Goal: Task Accomplishment & Management: Manage account settings

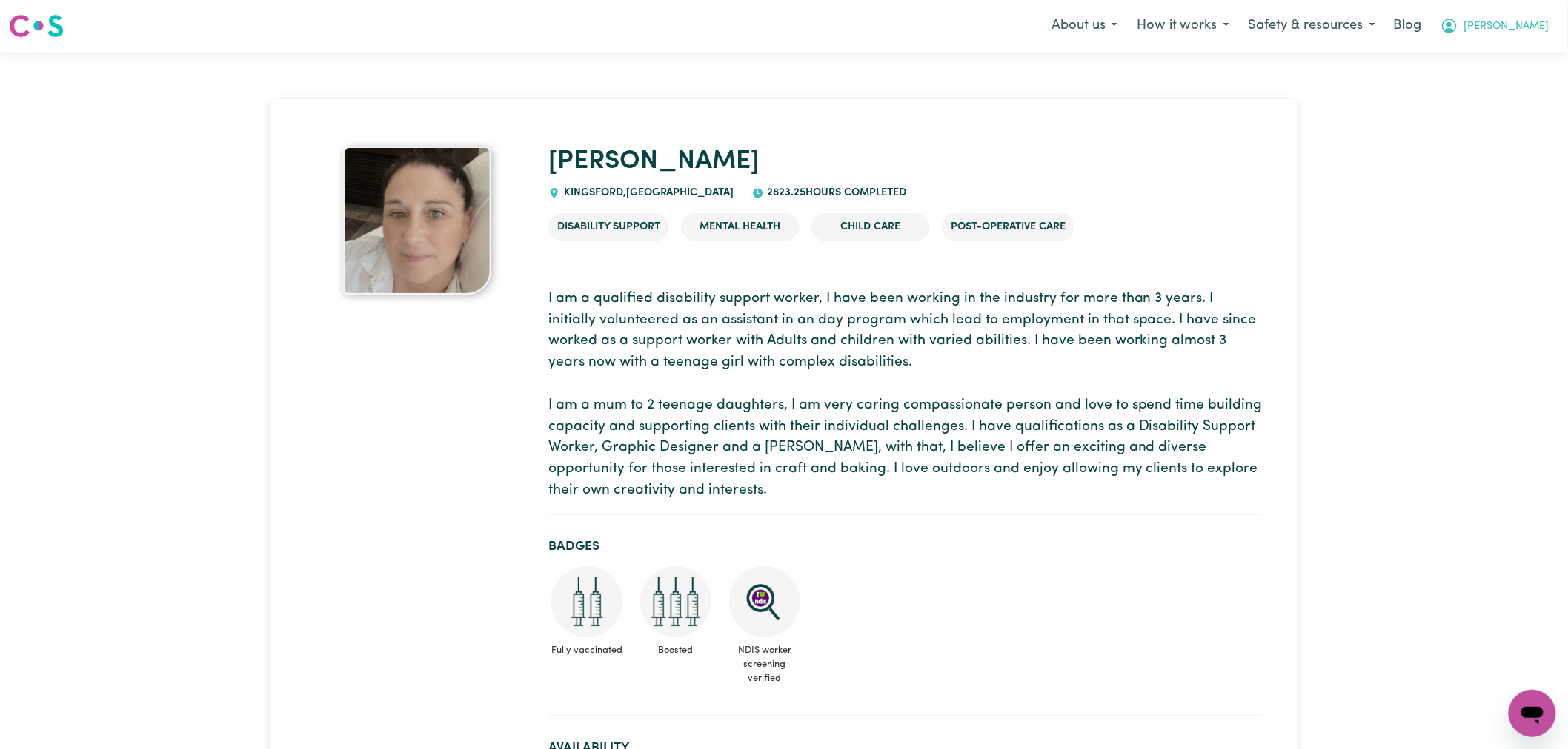
click at [1530, 27] on span "[PERSON_NAME]" at bounding box center [1506, 26] width 85 height 16
click at [1508, 91] on link "Logout" at bounding box center [1499, 85] width 117 height 28
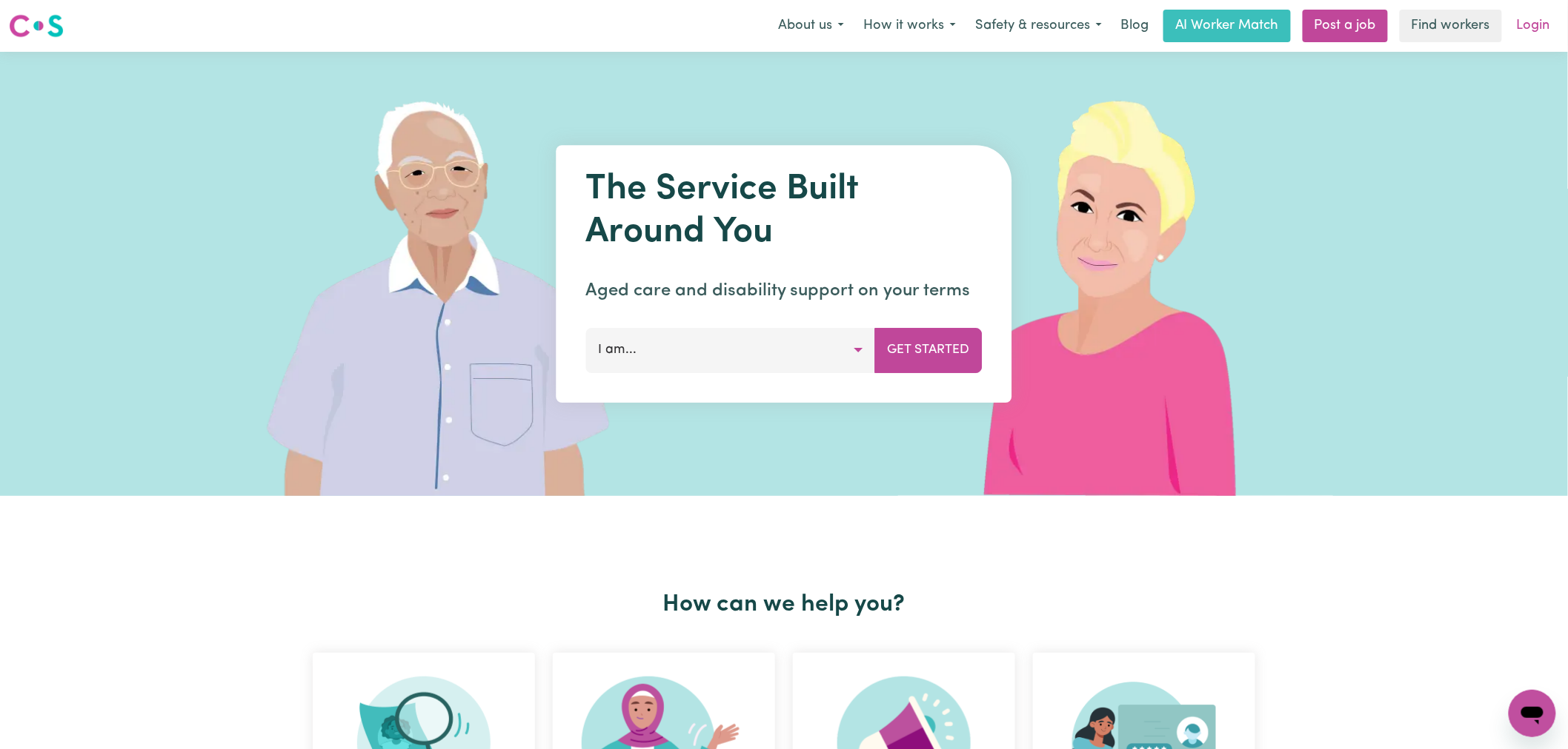
click at [1534, 23] on link "Login" at bounding box center [1533, 25] width 51 height 33
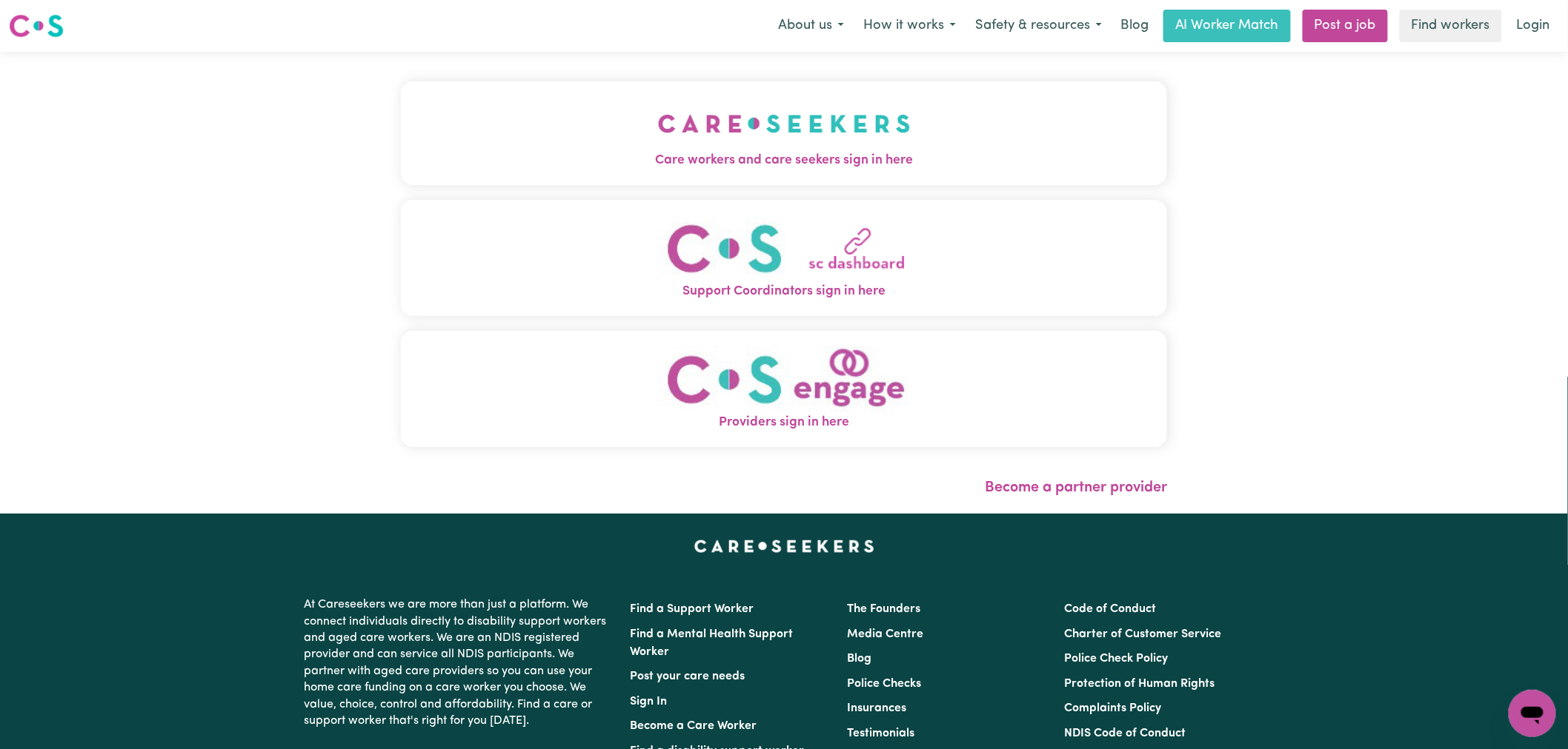
click at [615, 138] on button "Care workers and care seekers sign in here" at bounding box center [784, 133] width 766 height 104
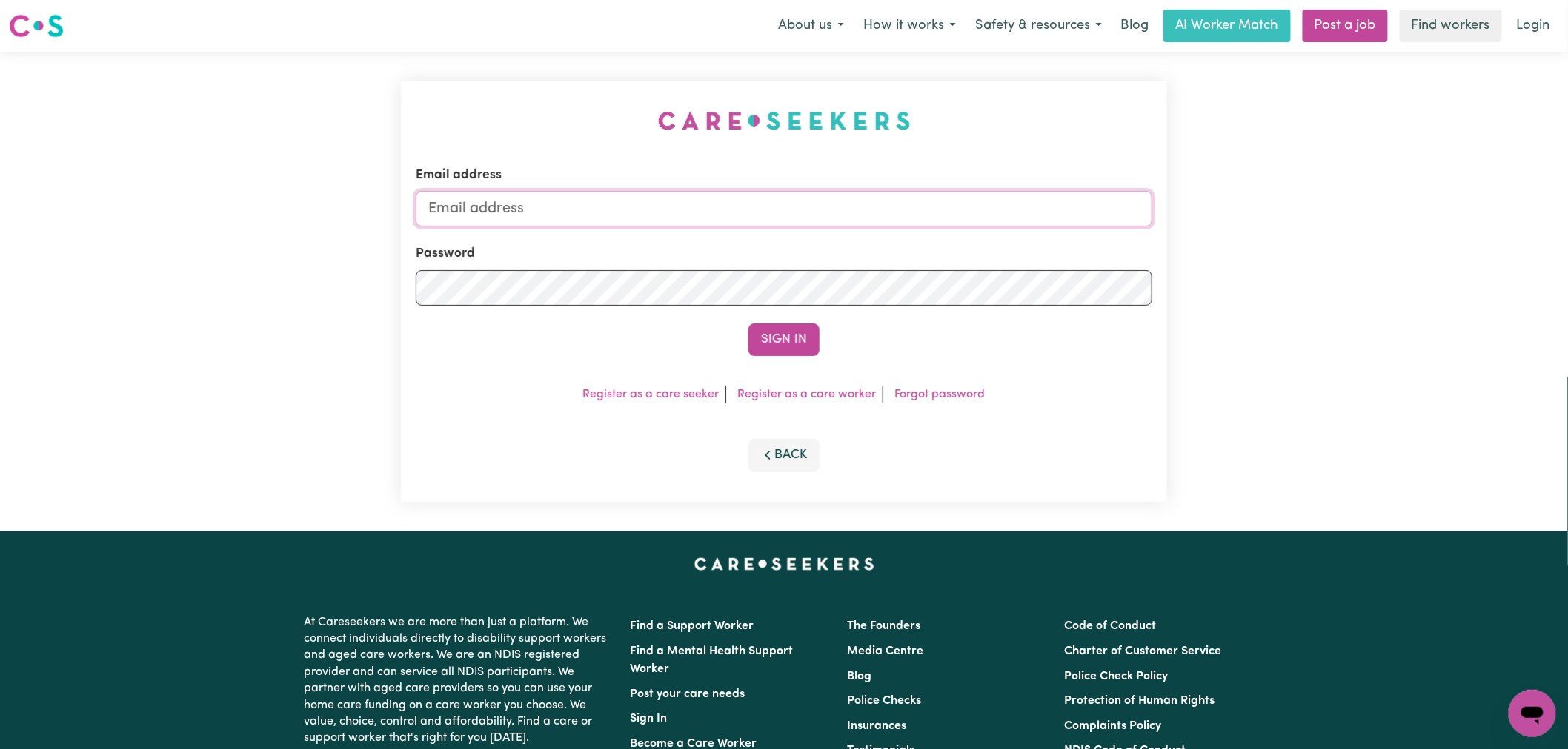
type input "[PERSON_NAME][EMAIL_ADDRESS][DOMAIN_NAME]"
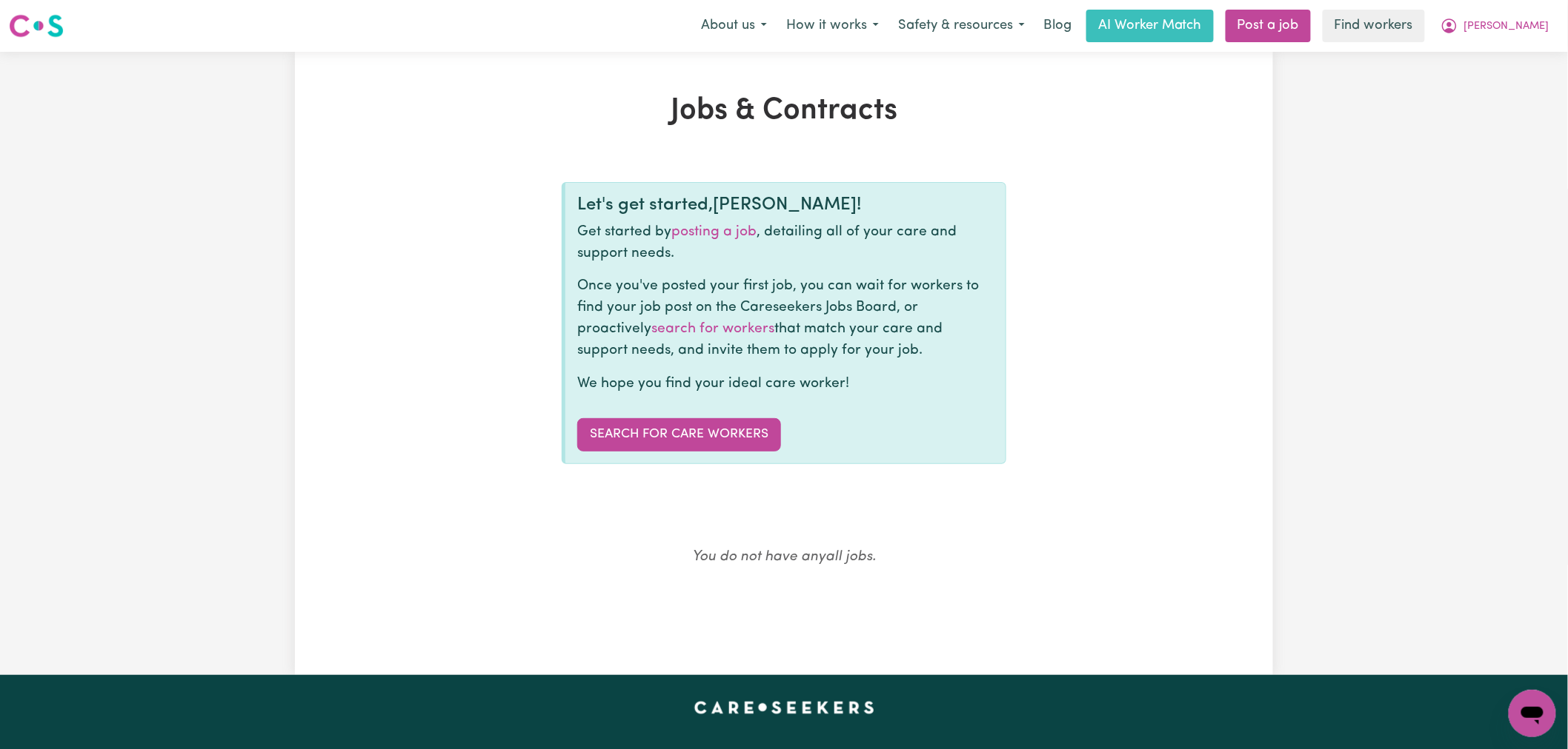
click at [1543, 28] on span "Michelle" at bounding box center [1506, 26] width 85 height 16
click at [1504, 92] on link "Logout" at bounding box center [1499, 85] width 117 height 28
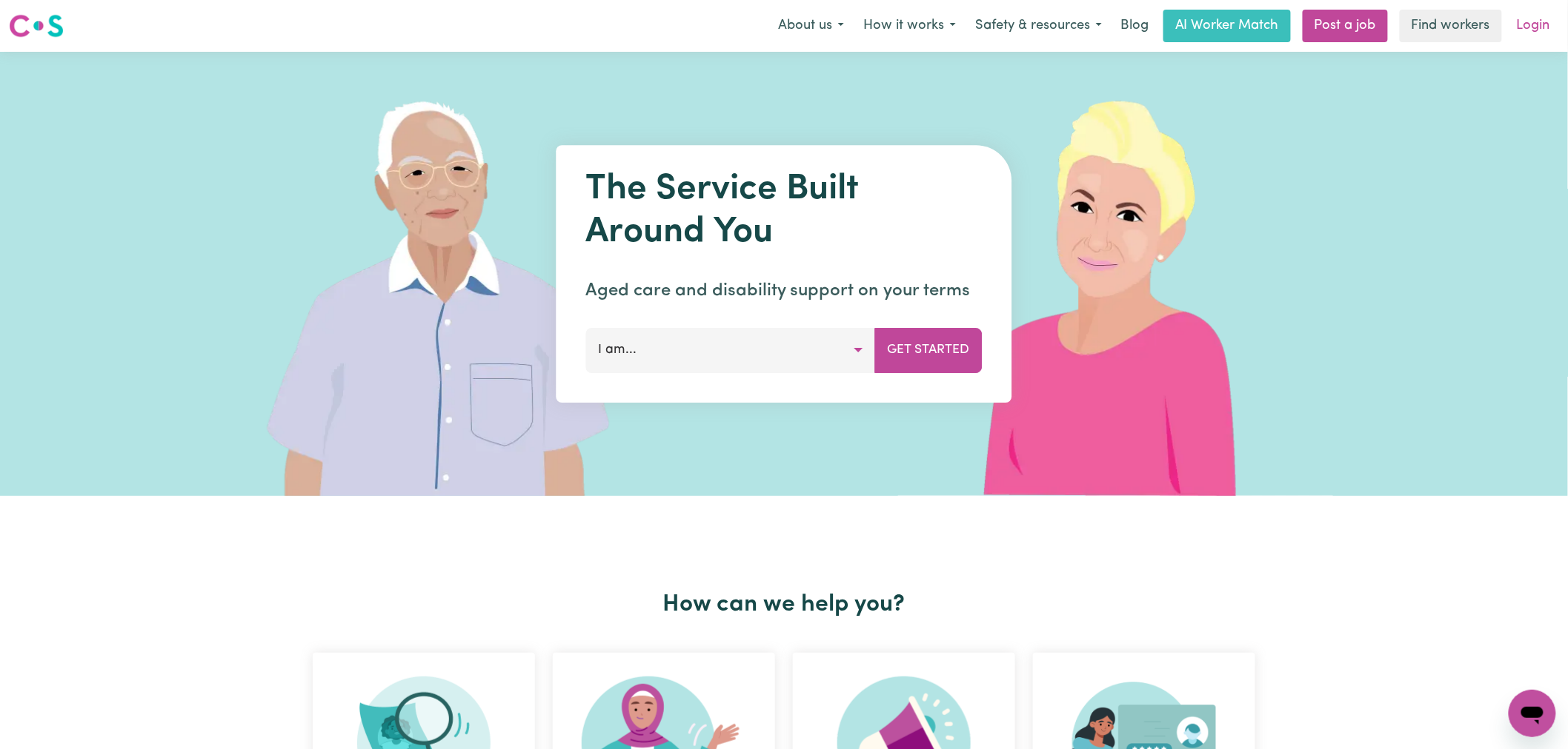
click at [1530, 20] on link "Login" at bounding box center [1533, 25] width 51 height 33
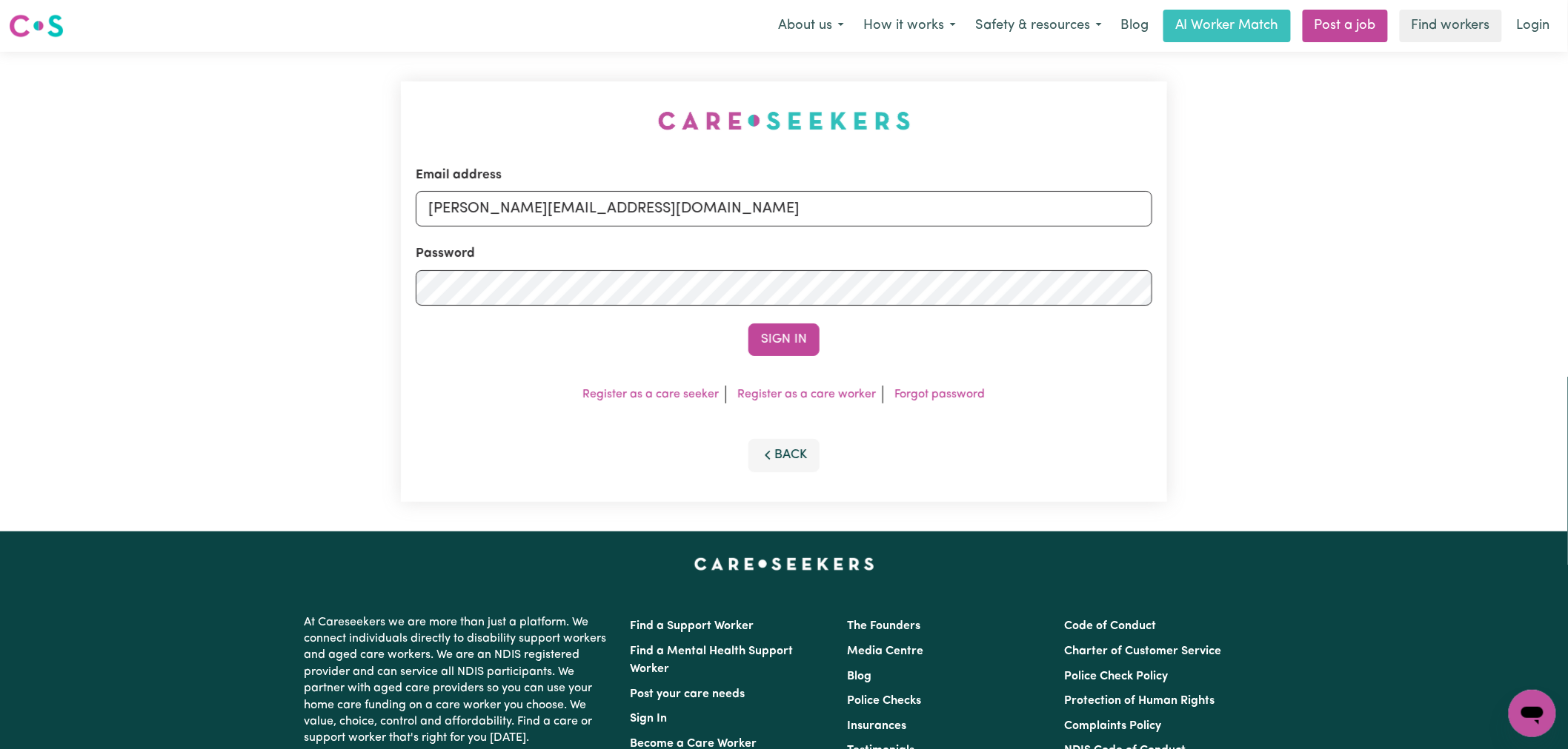
click at [779, 360] on div "Email address lindsay@careseekers.com.au Password Sign In Register as a care se…" at bounding box center [784, 291] width 766 height 420
click at [658, 222] on input "[PERSON_NAME][EMAIL_ADDRESS][DOMAIN_NAME]" at bounding box center [784, 209] width 736 height 35
drag, startPoint x: 784, startPoint y: 213, endPoint x: 503, endPoint y: 215, distance: 281.0
click at [503, 215] on input "superuser~CaronuttingMMJ@careseekers.com.au" at bounding box center [784, 209] width 736 height 35
type input "superuser~DonnaREVOLT@careseekers.com.au"
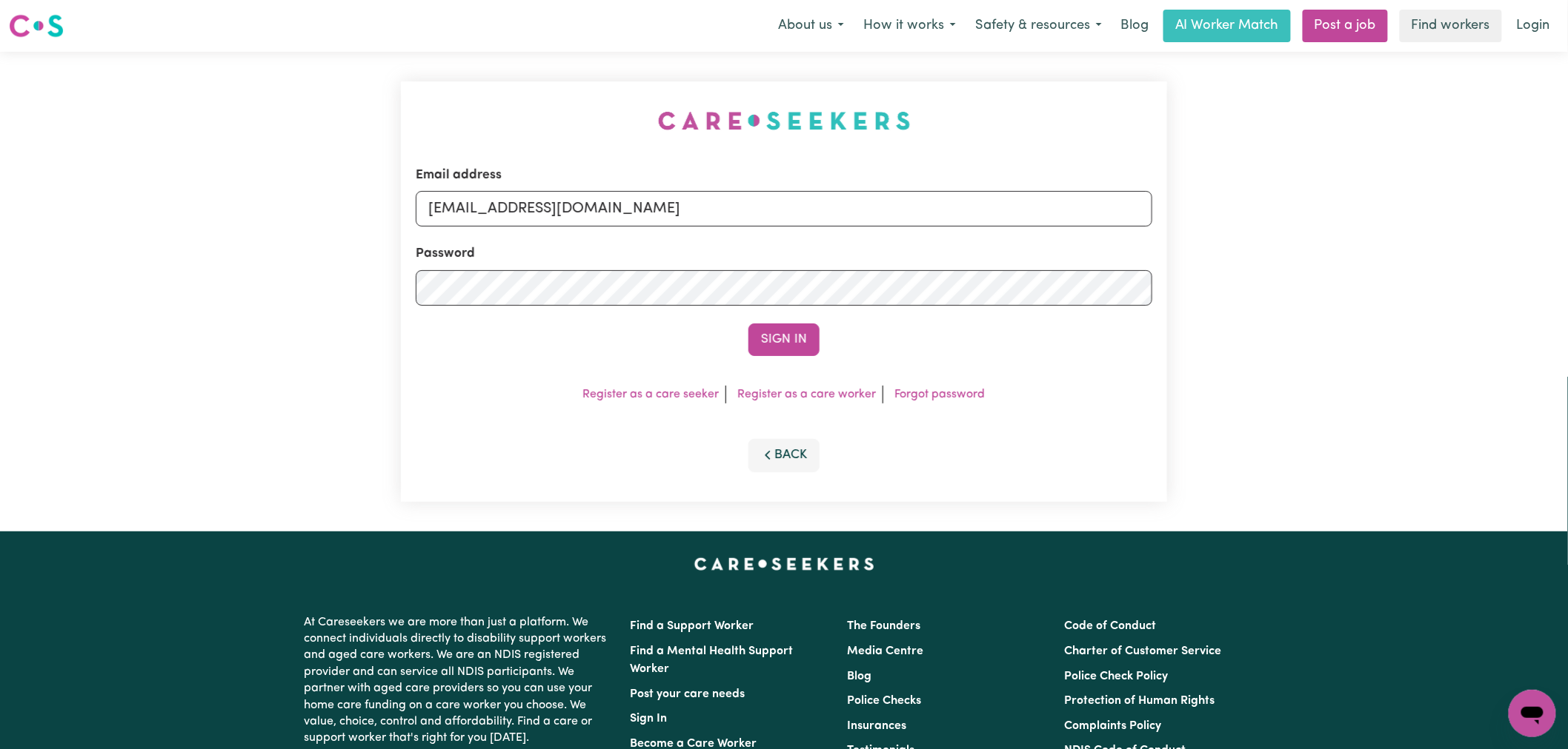
click at [748, 324] on button "Sign In" at bounding box center [784, 340] width 71 height 33
